Goal: Information Seeking & Learning: Learn about a topic

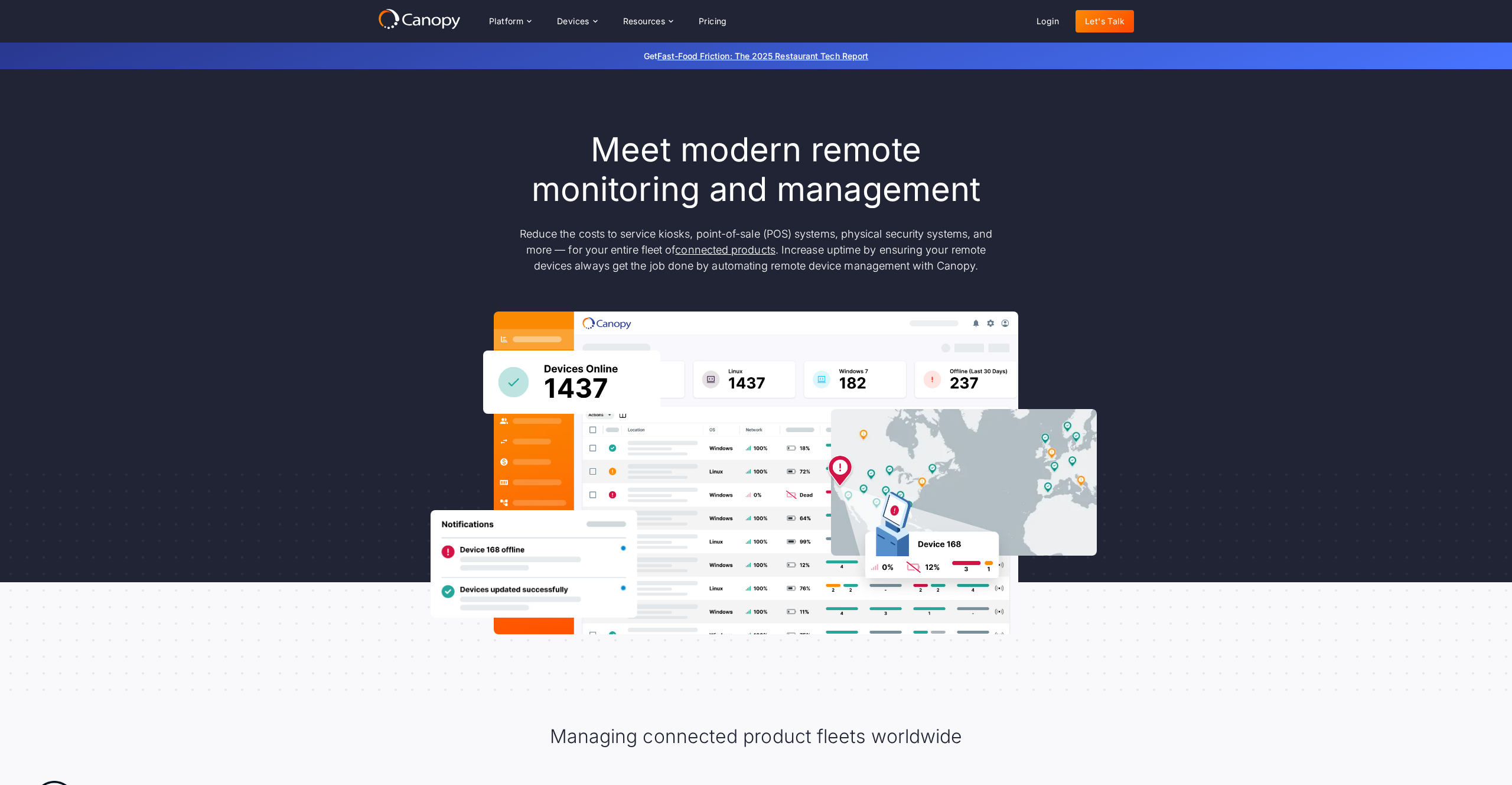
scroll to position [4, 0]
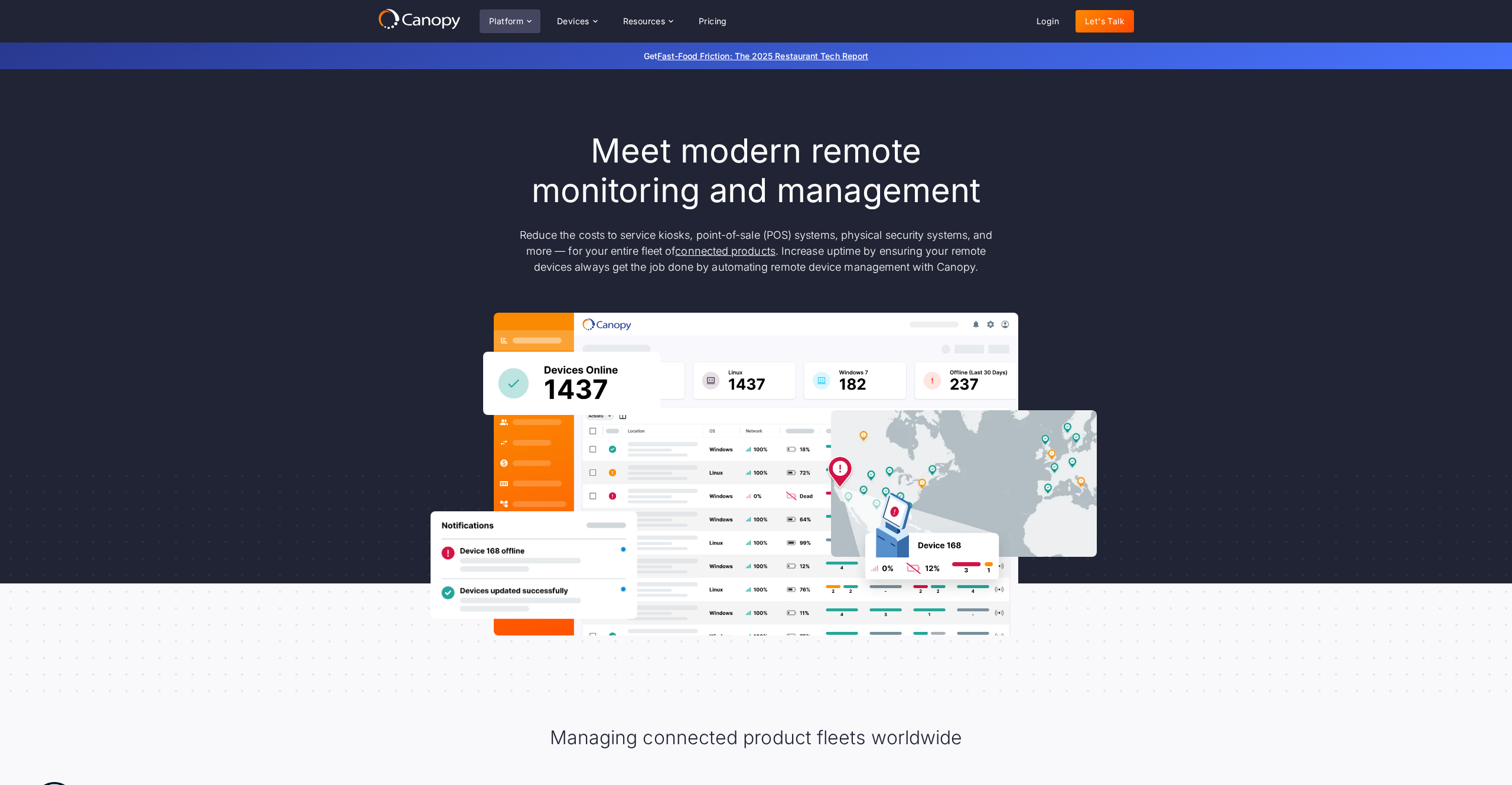
click at [516, 22] on div "Platform" at bounding box center [506, 22] width 34 height 9
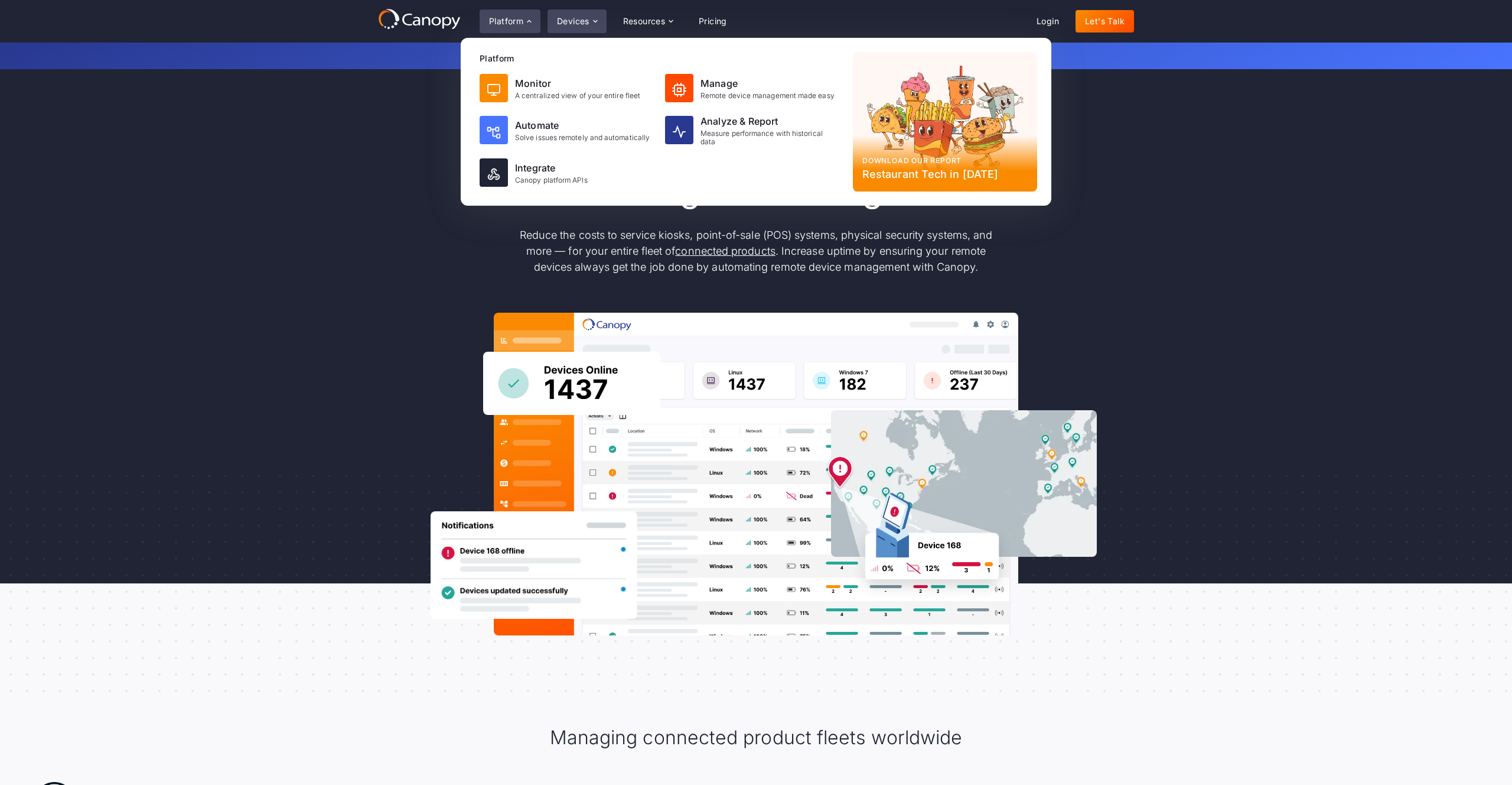
click at [562, 19] on div "Devices" at bounding box center [573, 22] width 32 height 9
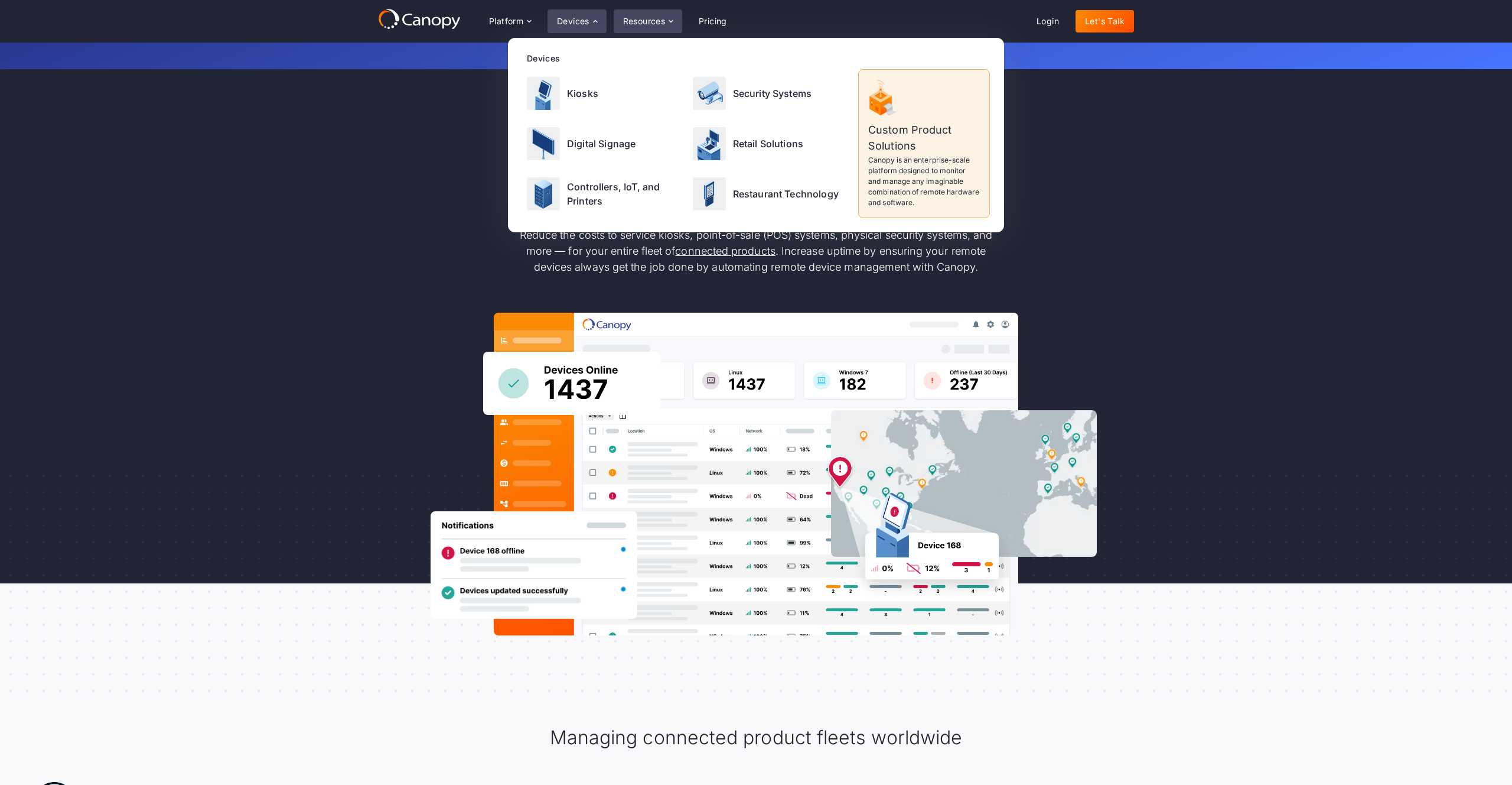
click at [650, 28] on div "Resources" at bounding box center [648, 21] width 69 height 23
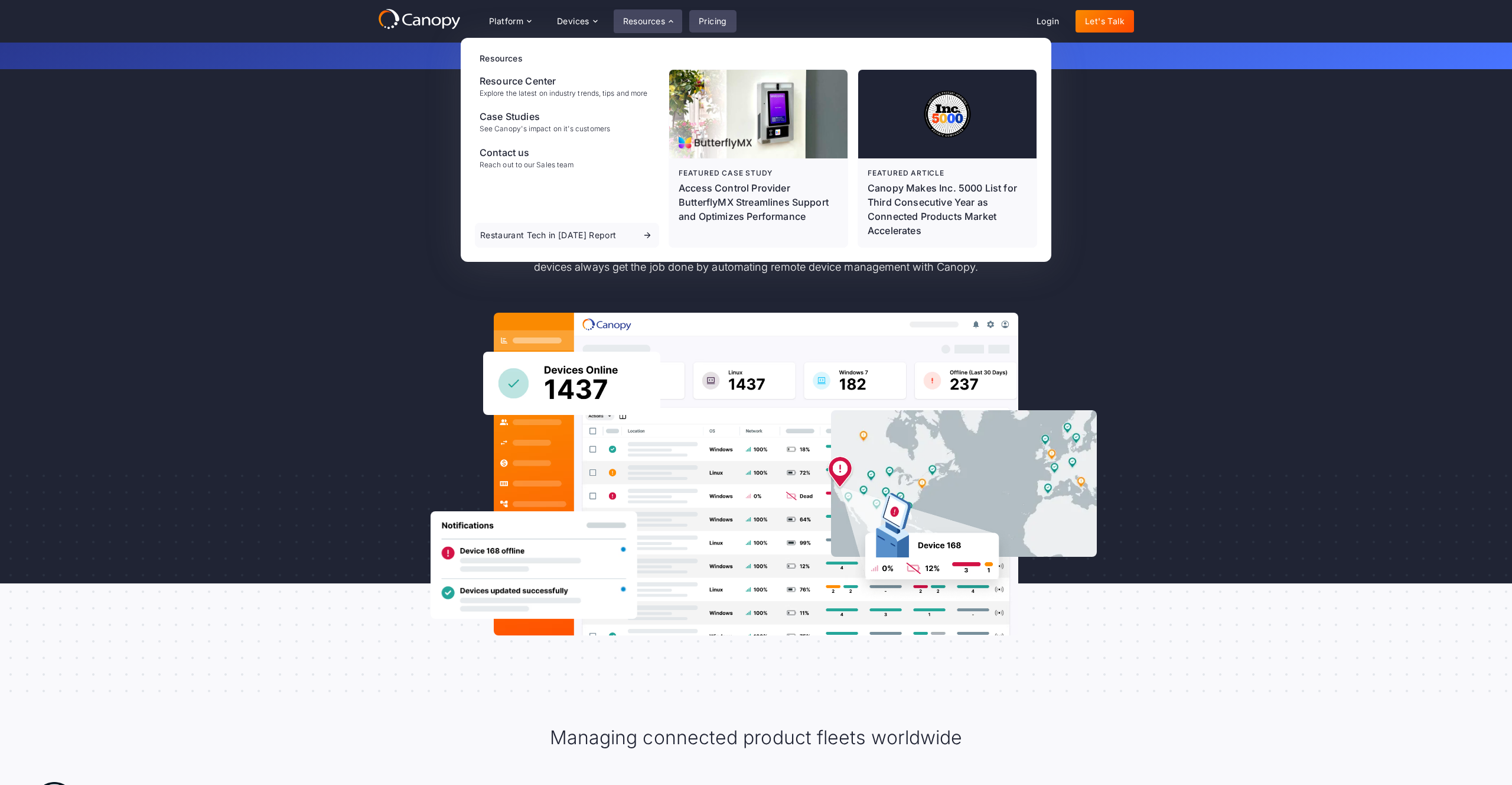
click at [724, 25] on link "Pricing" at bounding box center [713, 22] width 47 height 23
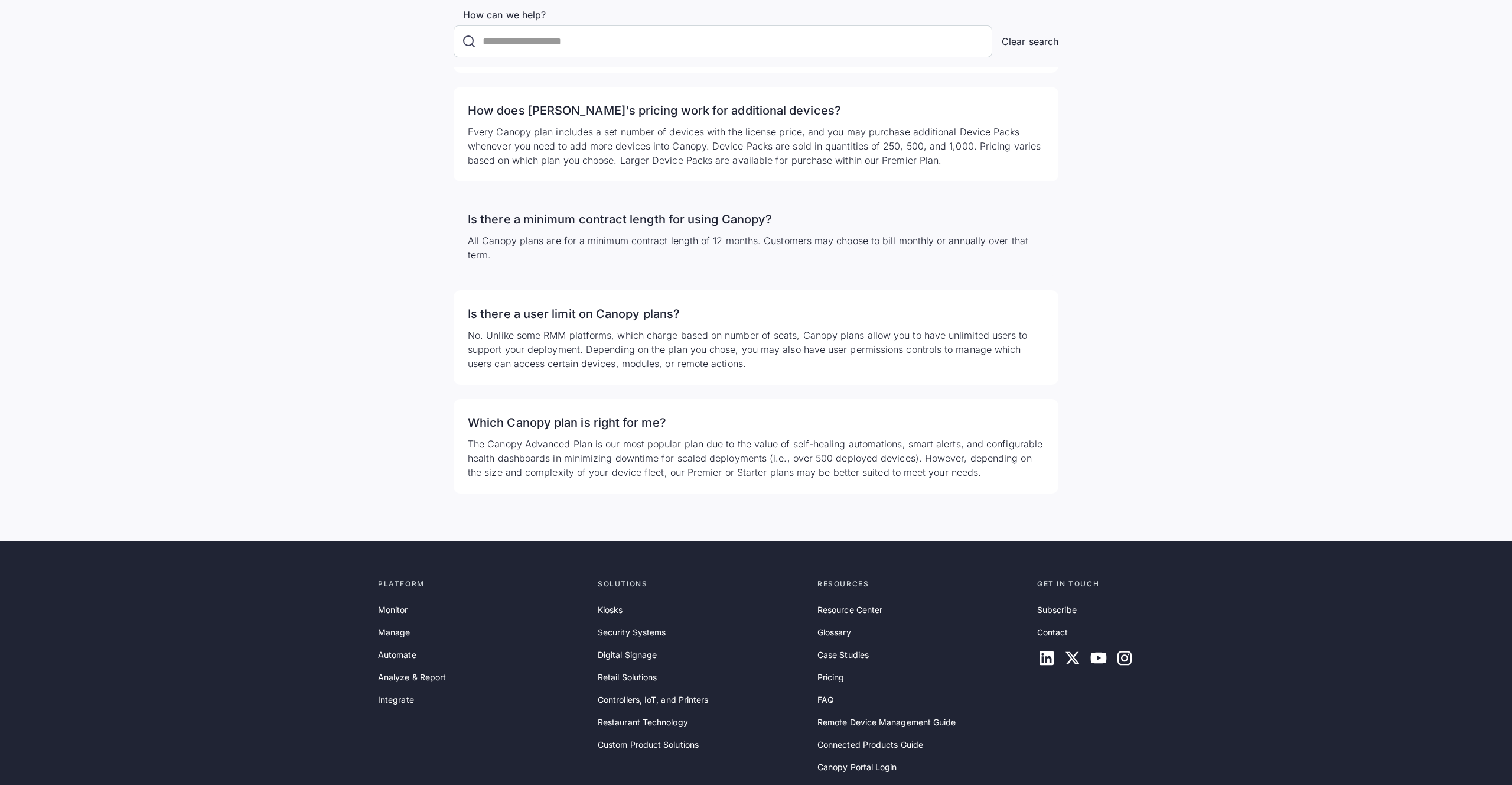
scroll to position [3439, 0]
click at [1044, 650] on icon at bounding box center [1047, 657] width 14 height 14
